Goal: Register for event/course

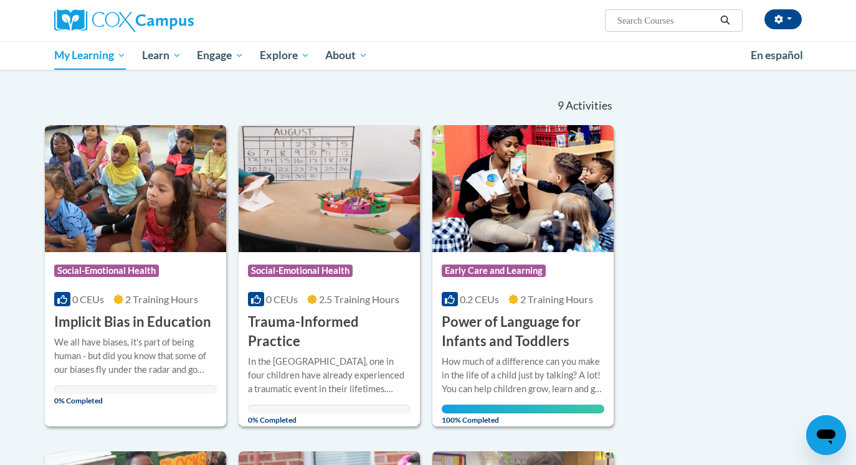
click at [357, 326] on h3 "Trauma-Informed Practice" at bounding box center [329, 332] width 163 height 39
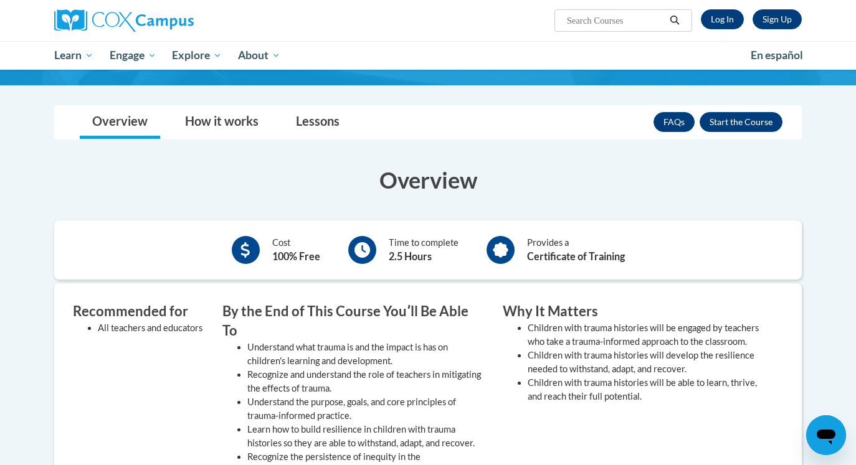
scroll to position [197, 0]
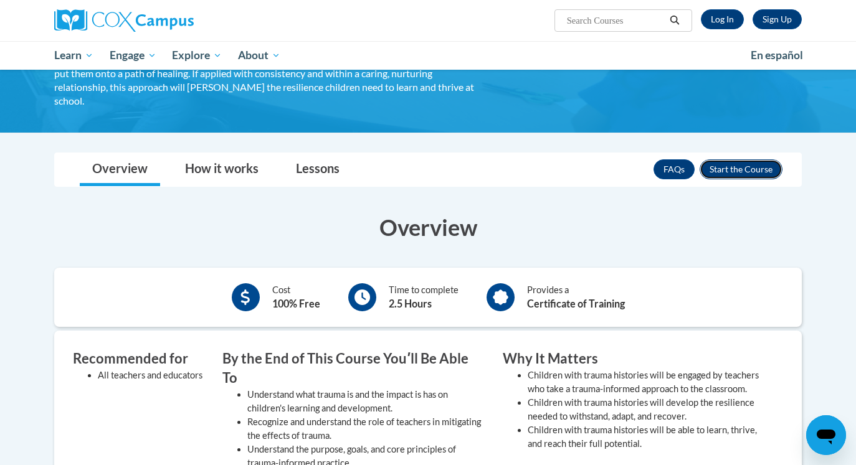
click at [744, 172] on button "Enroll" at bounding box center [741, 169] width 83 height 20
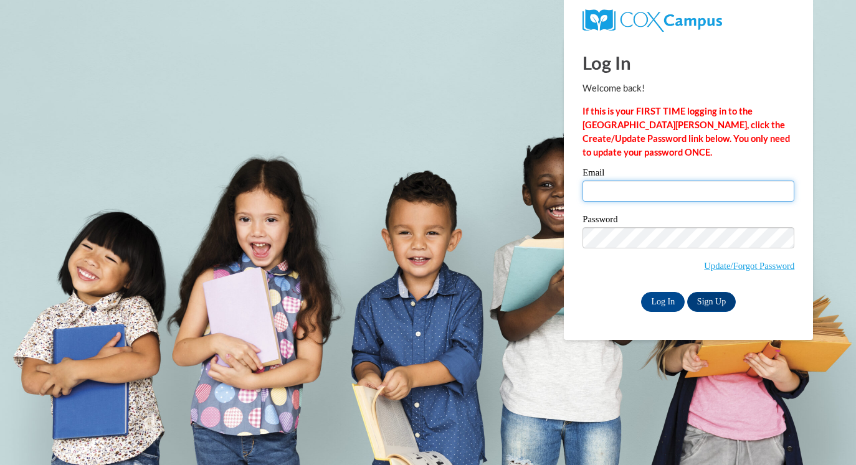
click at [701, 186] on input "Email" at bounding box center [688, 191] width 212 height 21
type input "bekah.robertson1@gmail.com"
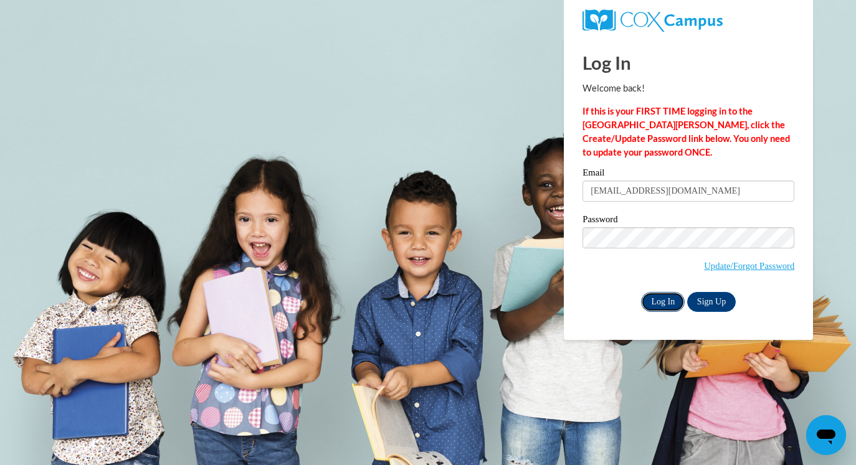
click at [666, 304] on input "Log In" at bounding box center [663, 302] width 44 height 20
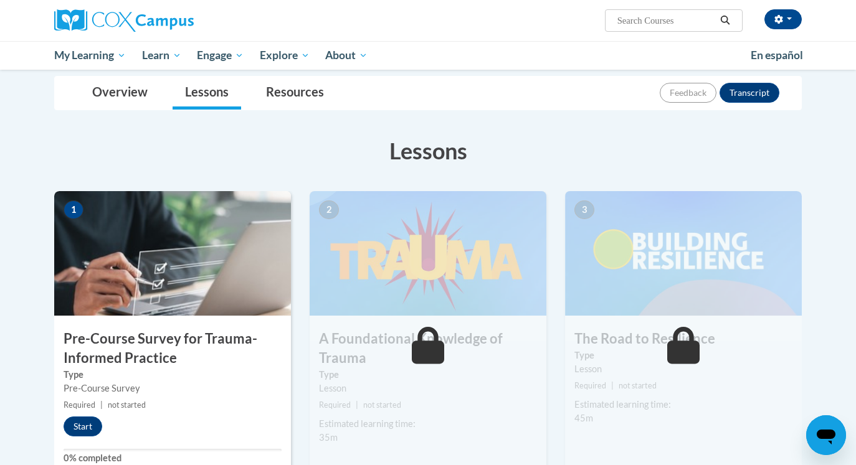
scroll to position [122, 0]
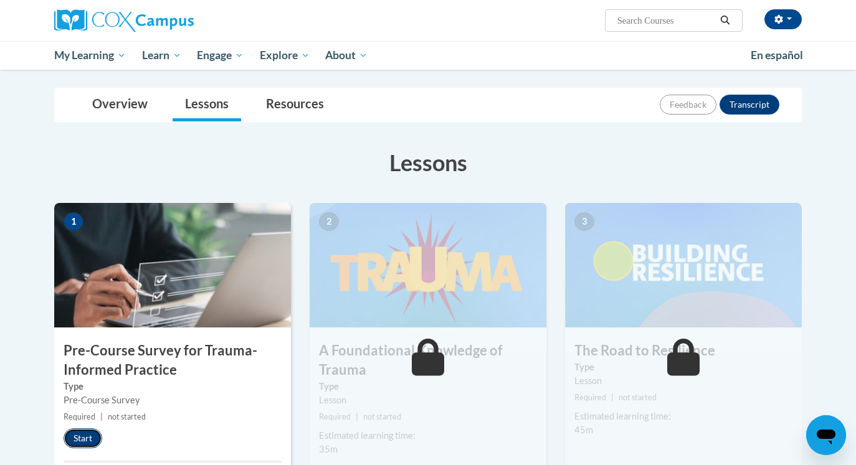
click at [95, 434] on button "Start" at bounding box center [83, 439] width 39 height 20
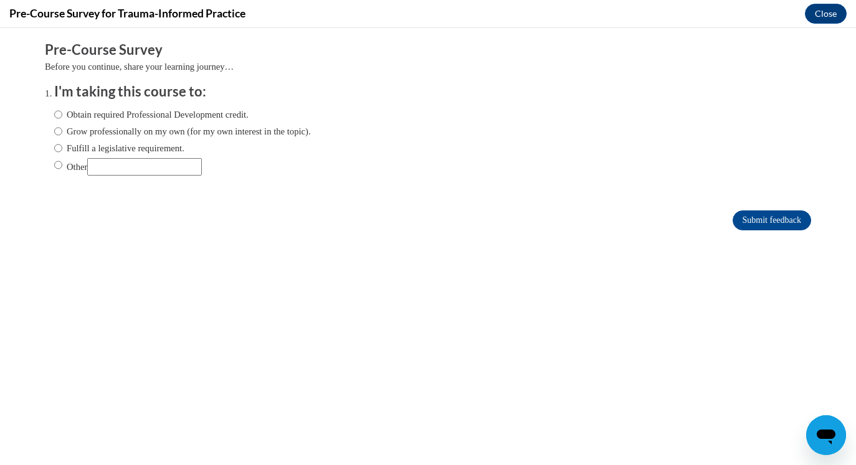
scroll to position [0, 0]
click at [159, 119] on label "Obtain required Professional Development credit." at bounding box center [151, 115] width 194 height 14
click at [62, 119] on input "Obtain required Professional Development credit." at bounding box center [58, 115] width 8 height 14
radio input "true"
click at [749, 221] on input "Submit feedback" at bounding box center [772, 221] width 78 height 20
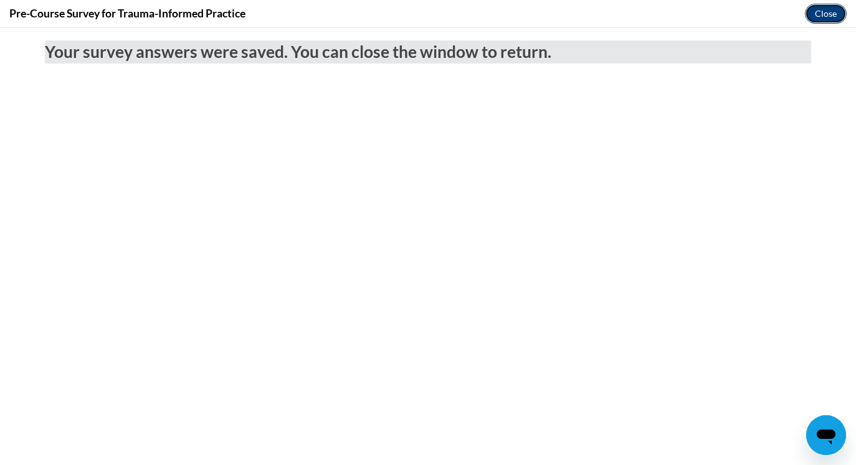
click at [832, 16] on button "Close" at bounding box center [826, 14] width 42 height 20
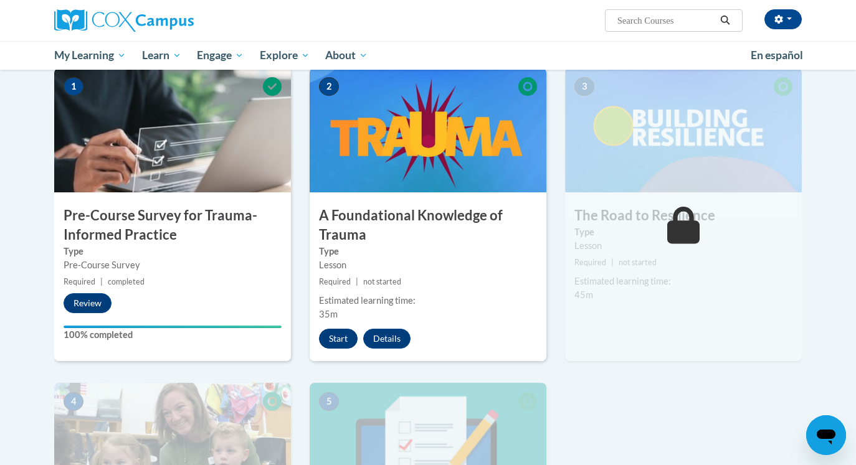
scroll to position [258, 0]
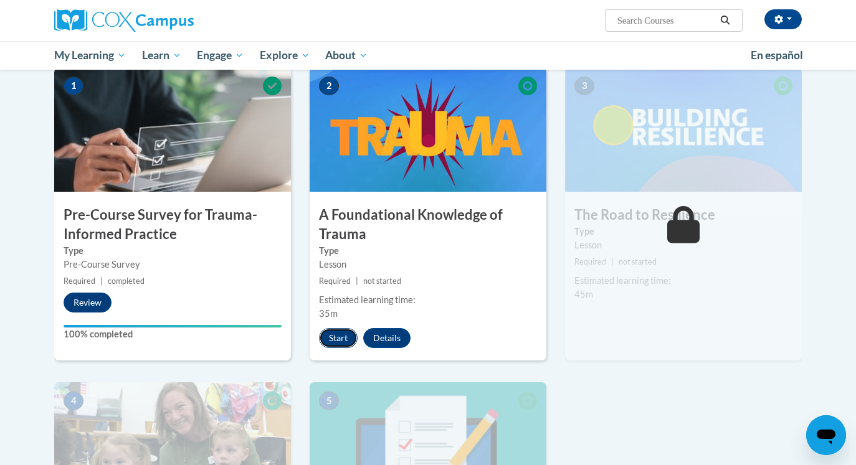
click at [346, 340] on button "Start" at bounding box center [338, 338] width 39 height 20
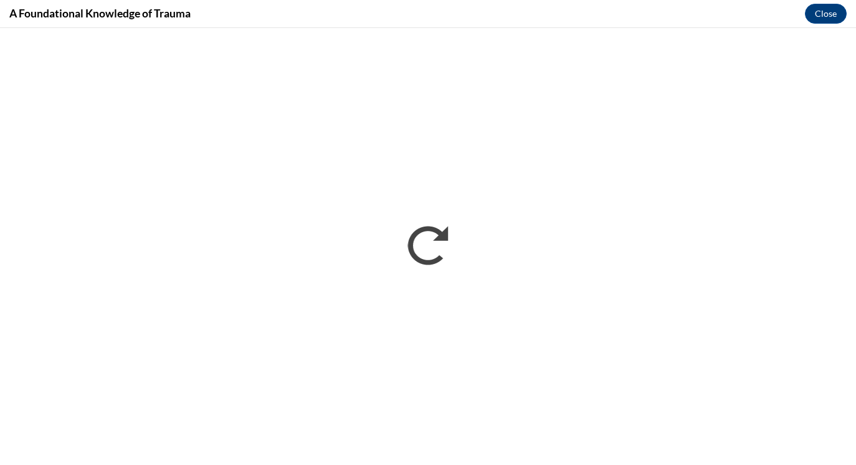
scroll to position [0, 0]
